Goal: Browse casually

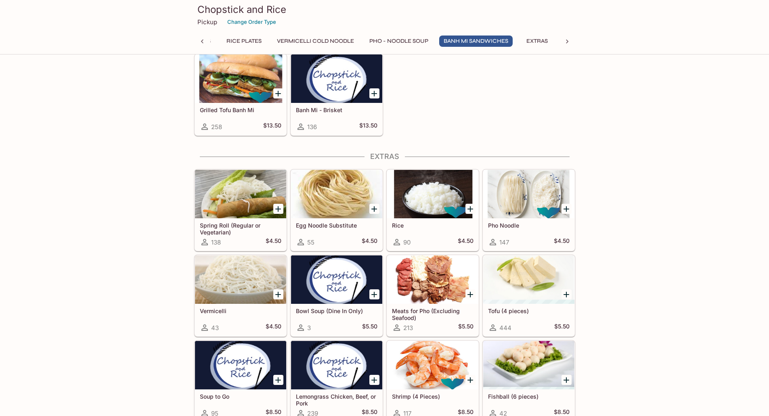
scroll to position [1292, 0]
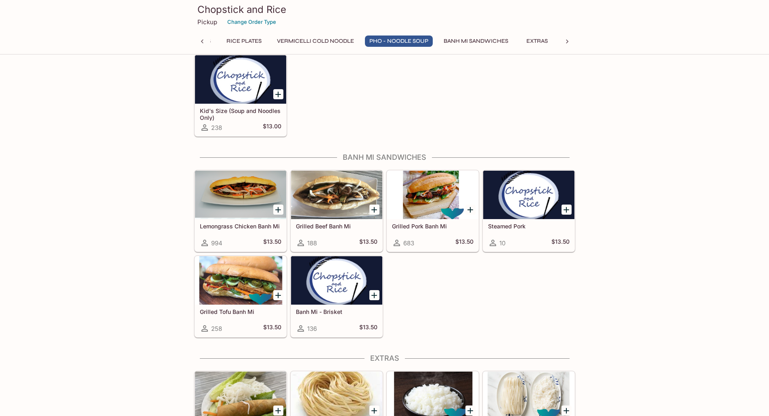
click at [431, 194] on div at bounding box center [432, 195] width 91 height 48
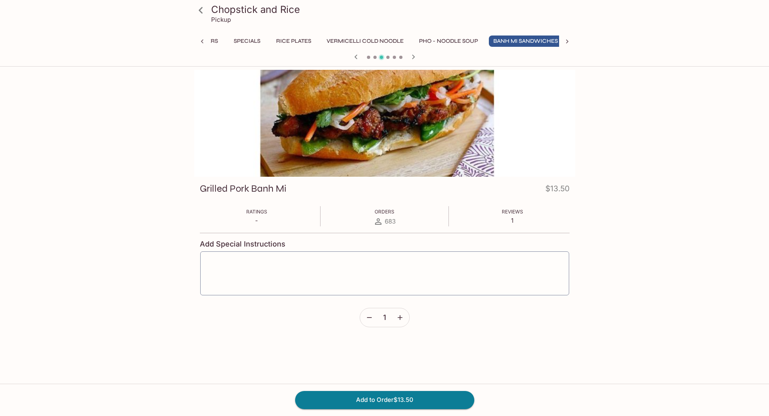
scroll to position [0, 107]
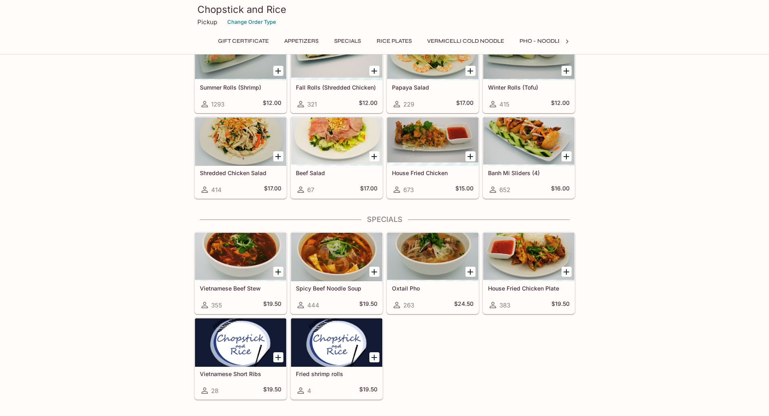
click at [522, 151] on div at bounding box center [528, 141] width 91 height 48
